Goal: Check status: Check status

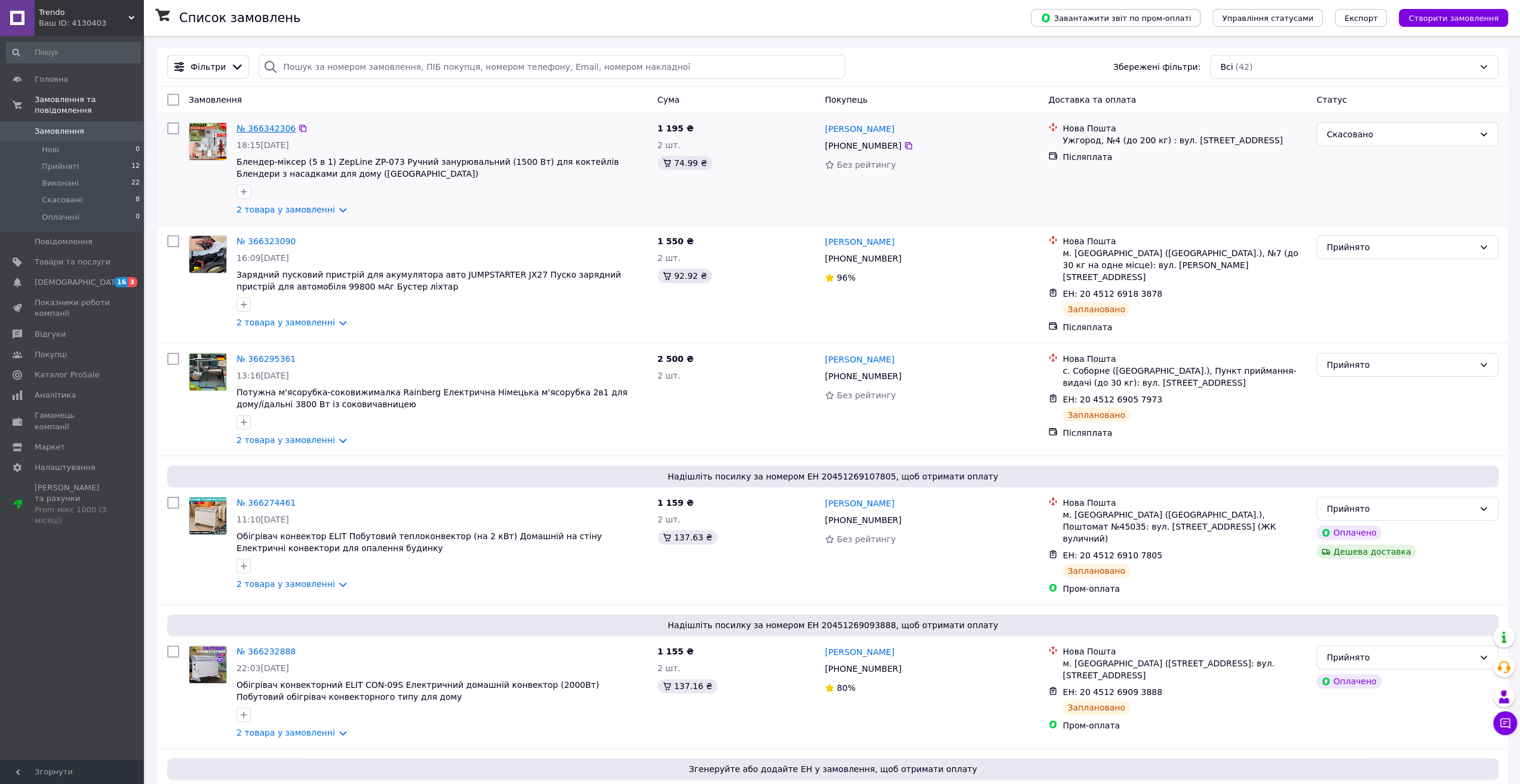
click at [262, 126] on link "№ 366342306" at bounding box center [267, 128] width 59 height 10
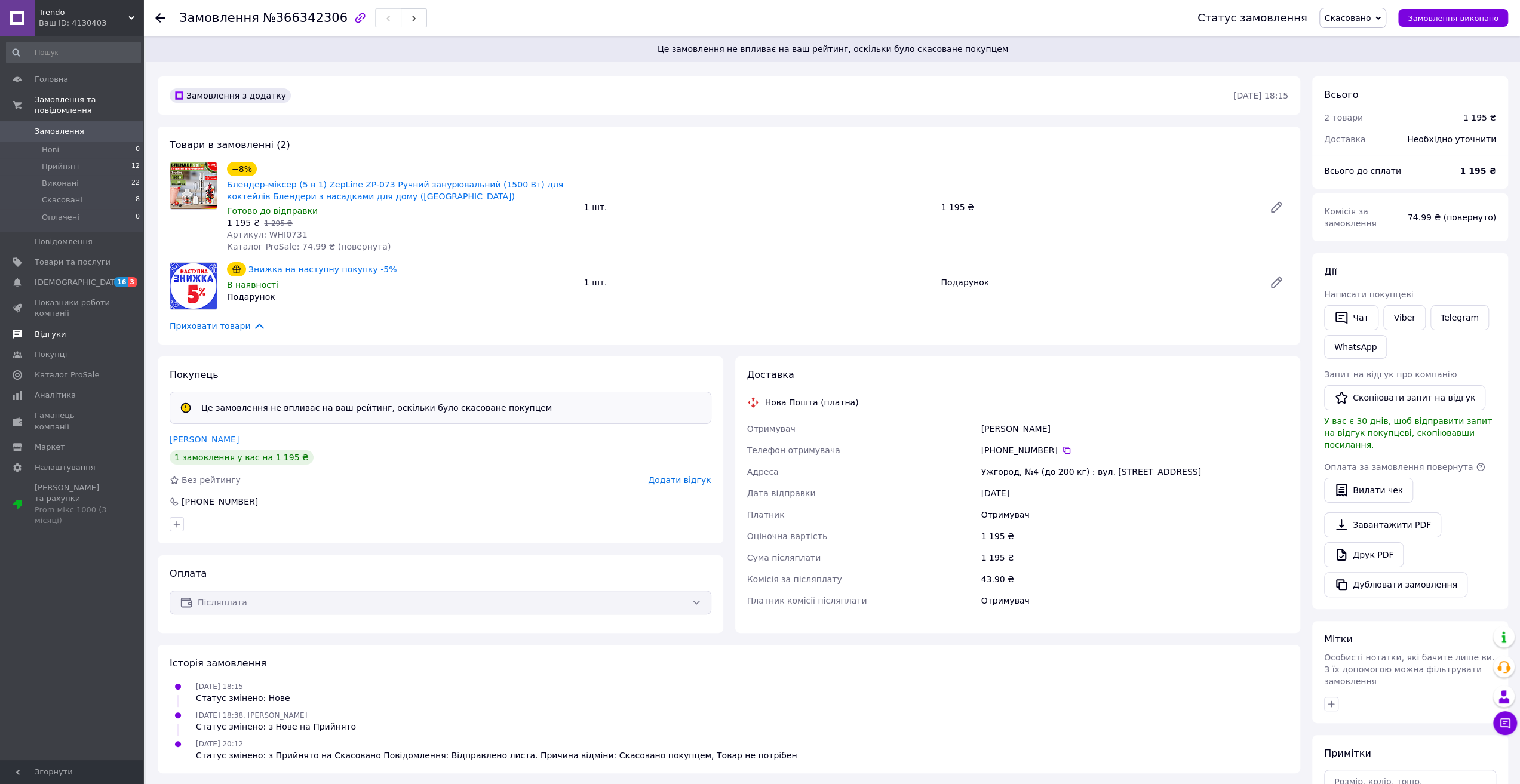
click at [53, 324] on link "Відгуки" at bounding box center [73, 334] width 147 height 20
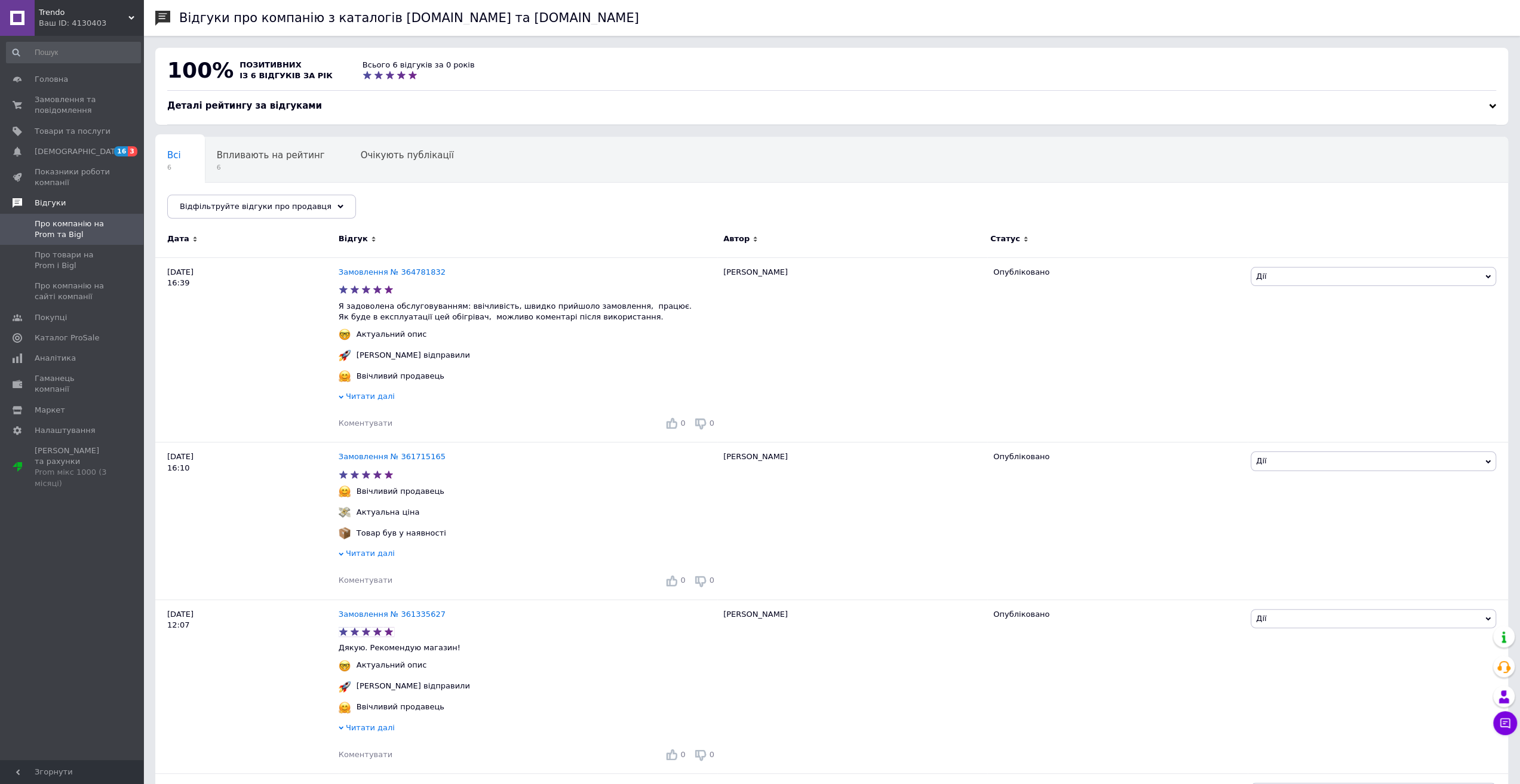
click at [55, 200] on span "Відгуки" at bounding box center [50, 202] width 31 height 11
click at [57, 203] on span "Відгуки" at bounding box center [50, 202] width 31 height 11
click at [52, 105] on span "Замовлення та повідомлення" at bounding box center [72, 104] width 76 height 21
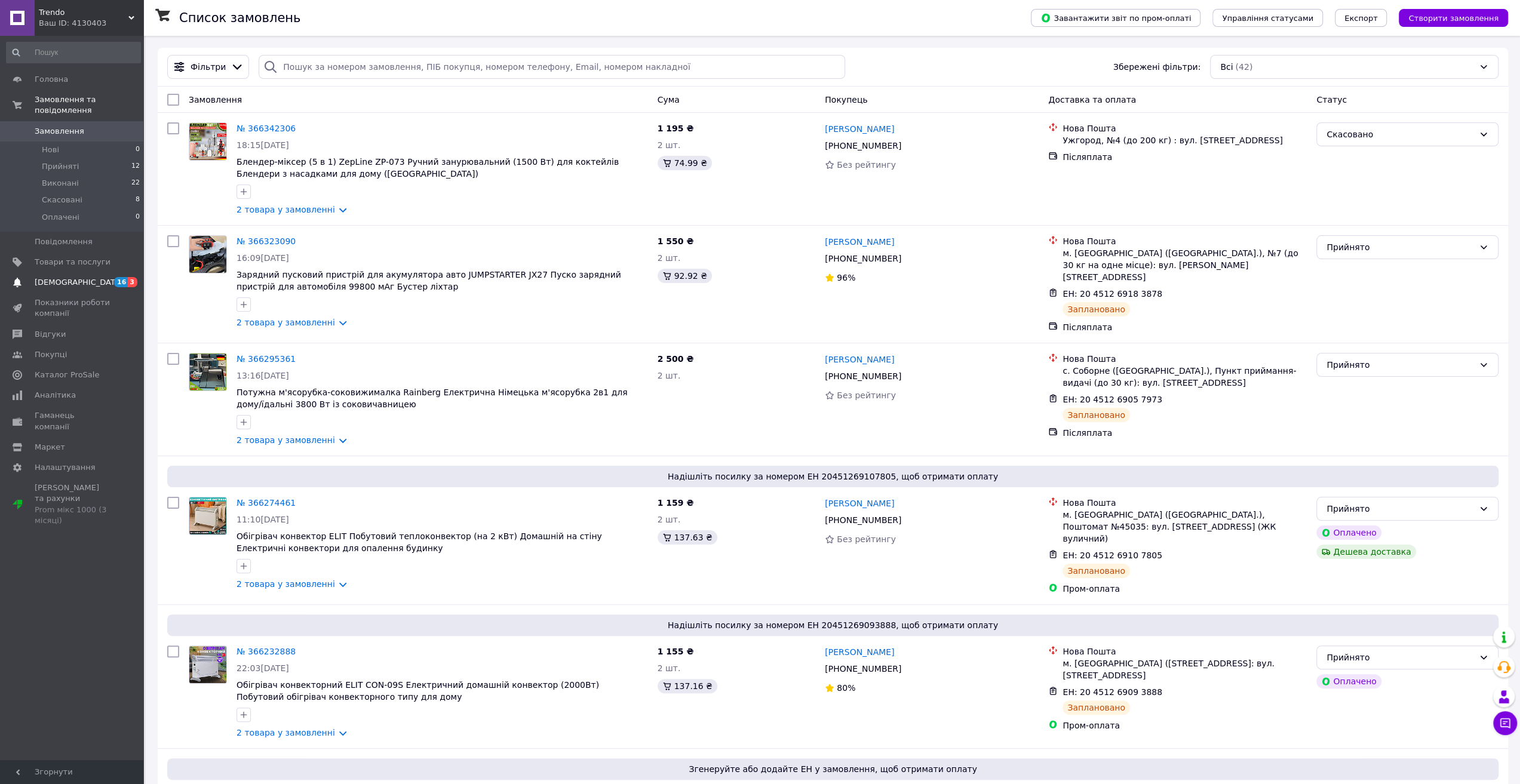
click at [59, 277] on span "[DEMOGRAPHIC_DATA]" at bounding box center [79, 282] width 88 height 11
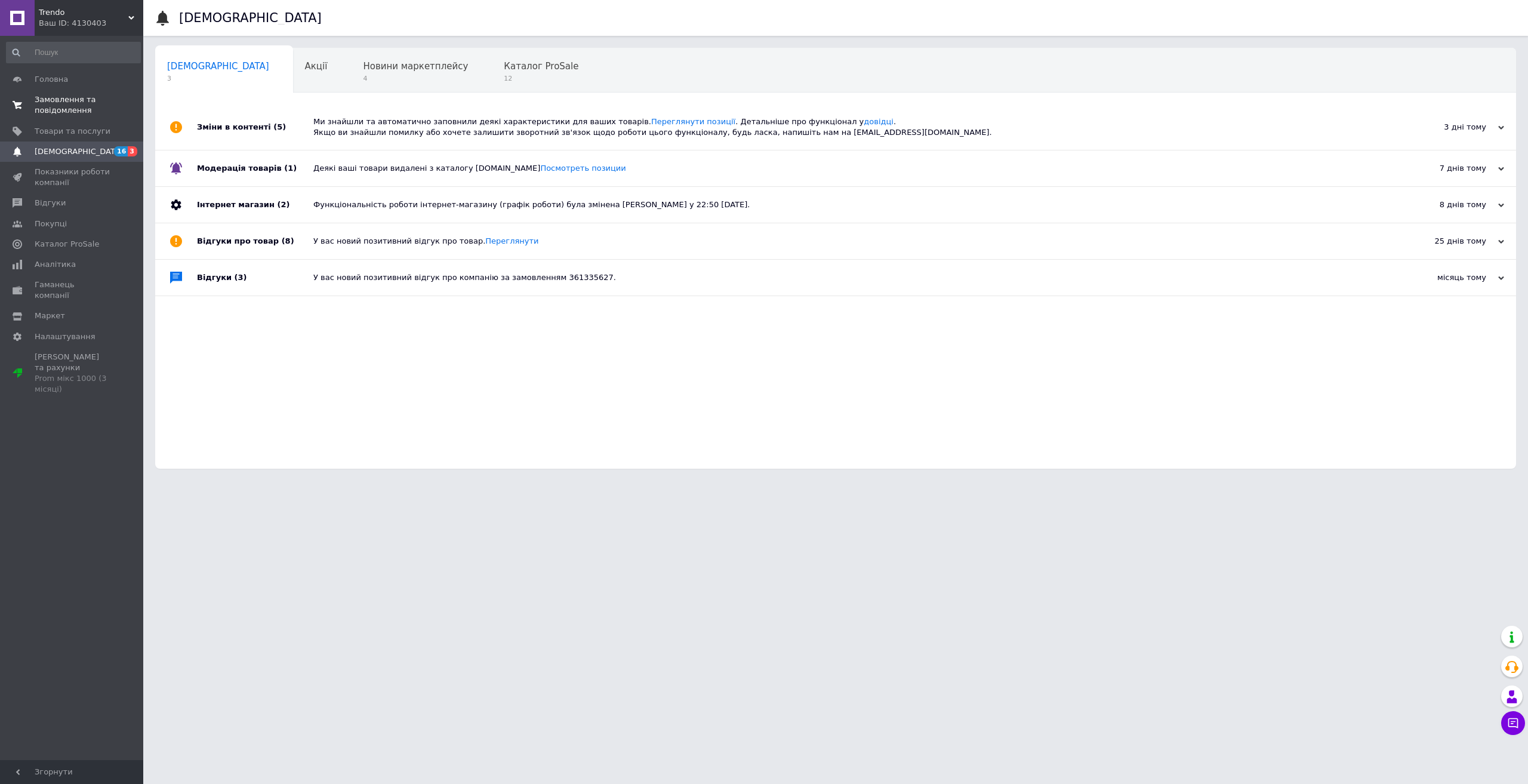
click at [61, 105] on span "Замовлення та повідомлення" at bounding box center [72, 104] width 76 height 21
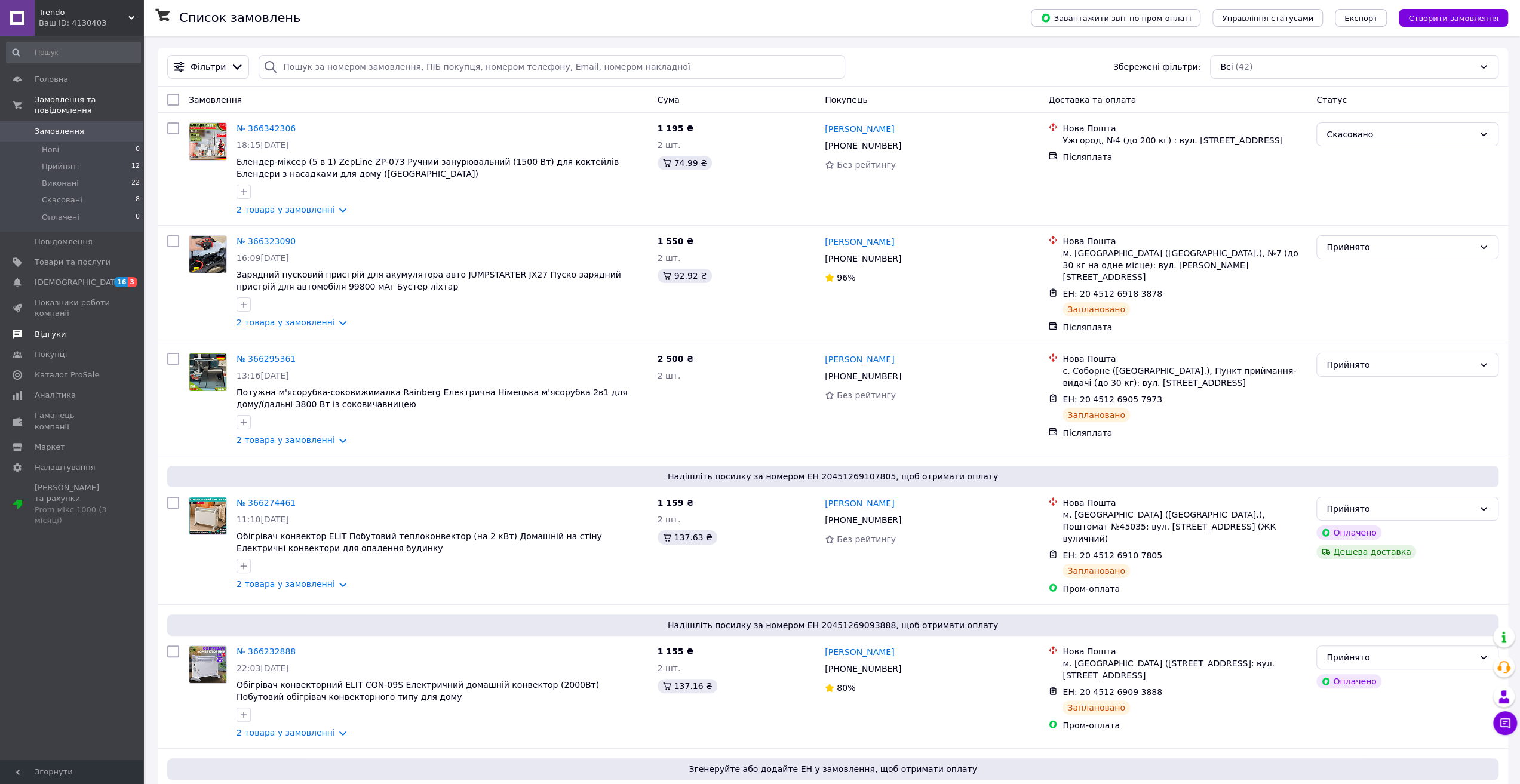
click at [55, 329] on span "Відгуки" at bounding box center [50, 334] width 31 height 11
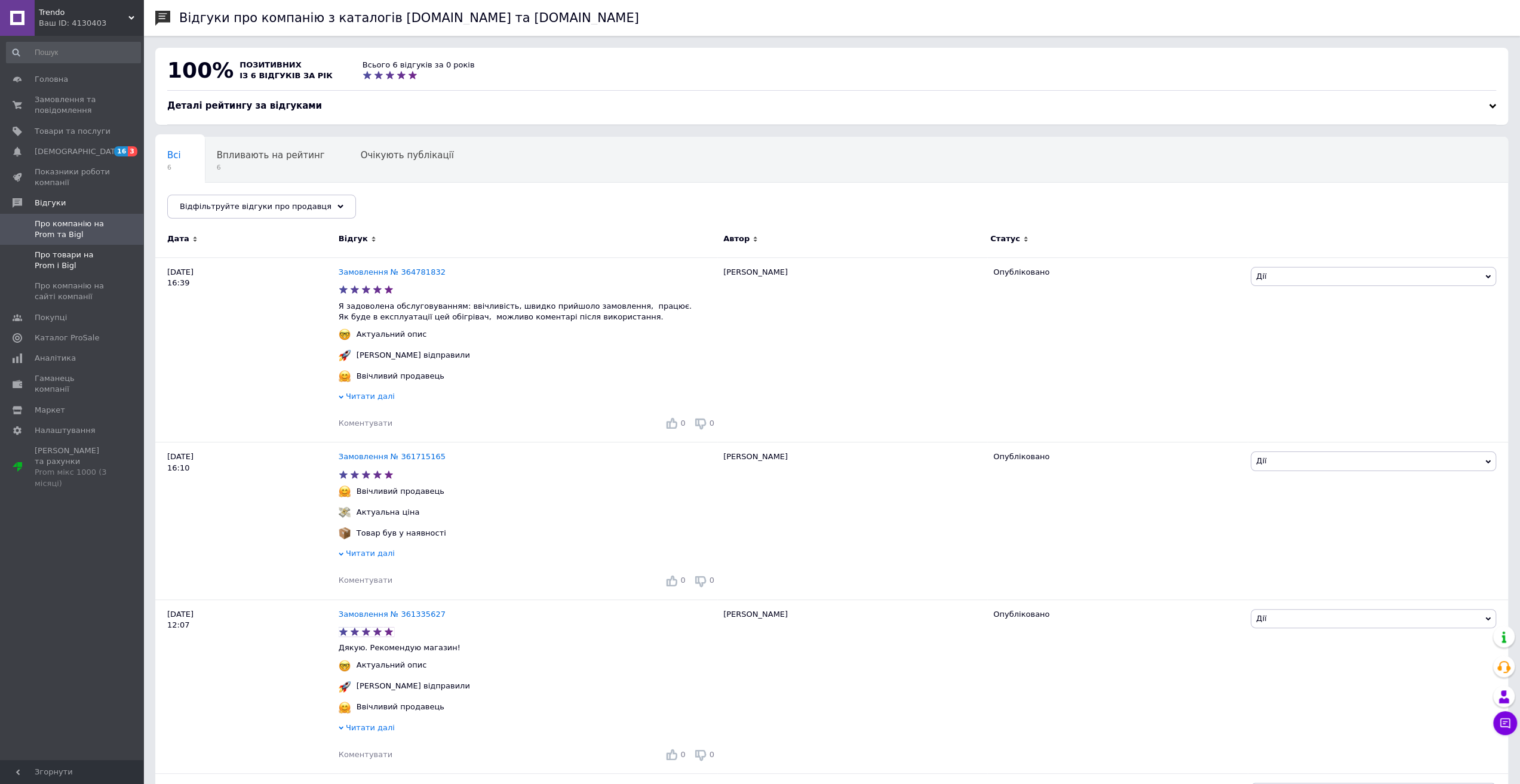
click at [58, 251] on span "Про товари на Prom і Bigl" at bounding box center [72, 260] width 76 height 21
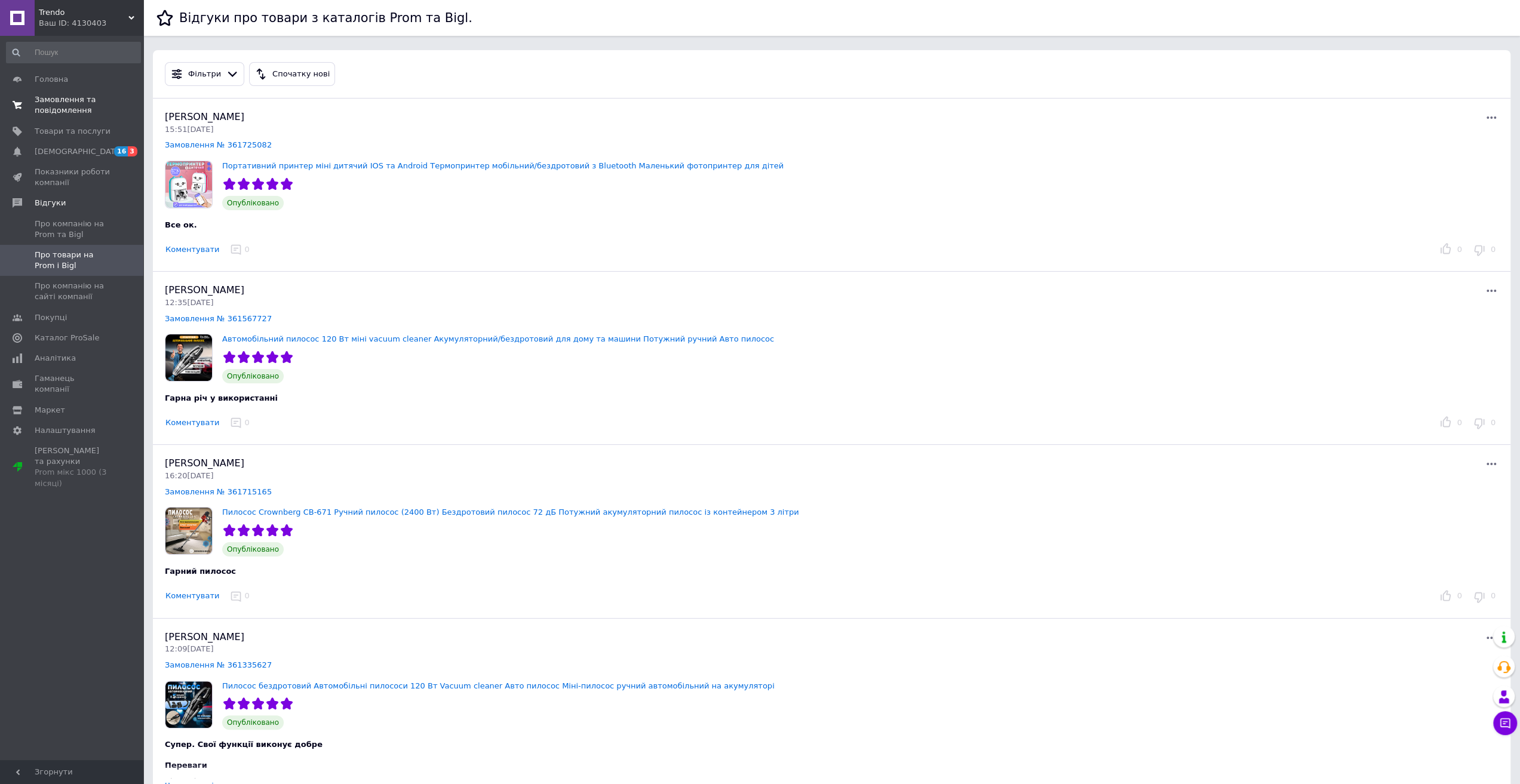
click at [58, 96] on span "Замовлення та повідомлення" at bounding box center [72, 104] width 76 height 21
